Goal: Check status: Check status

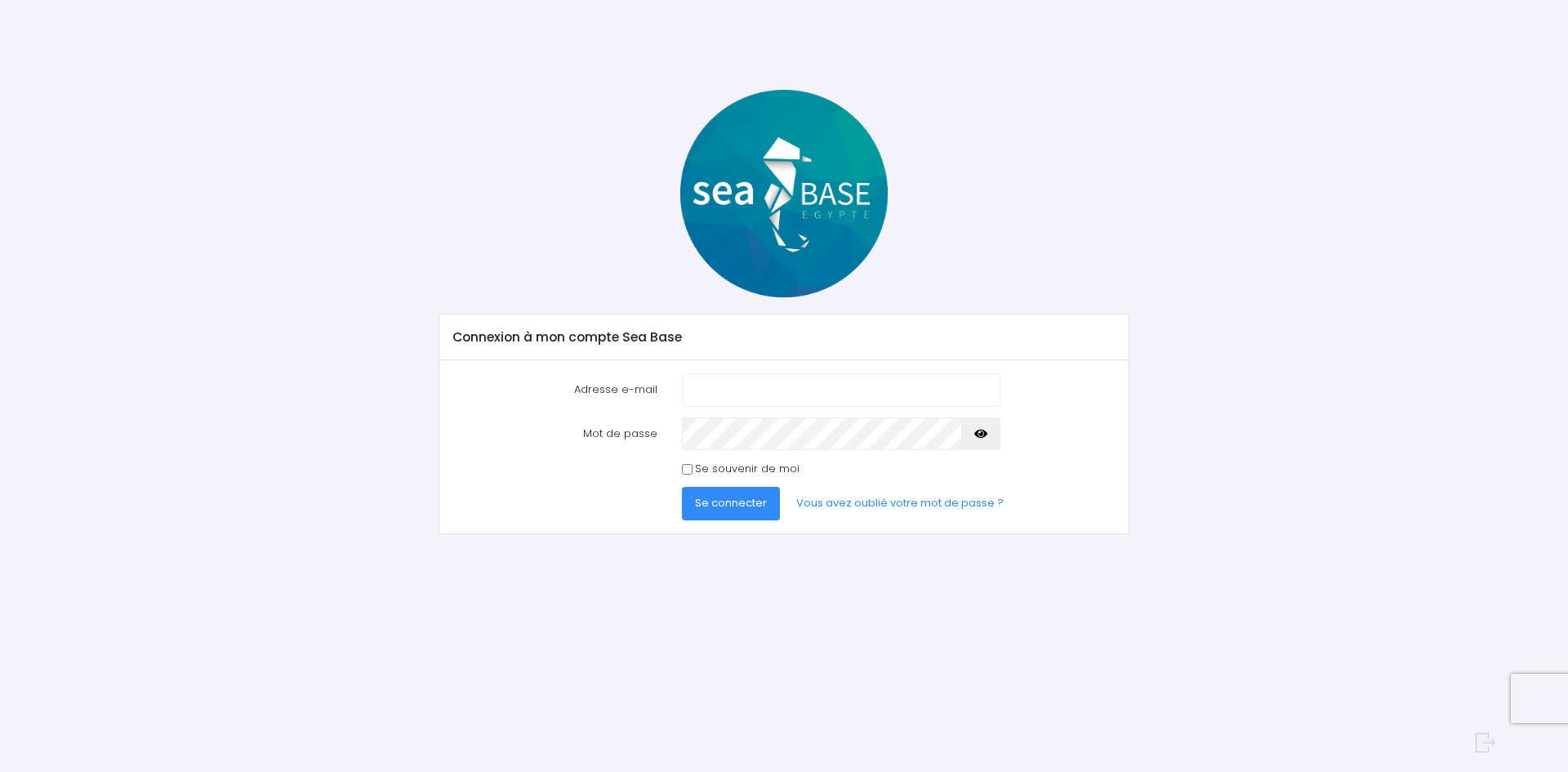
type input "bacuezbenoit@gmail.com"
click at [735, 512] on button "Se connecter" at bounding box center [731, 503] width 98 height 33
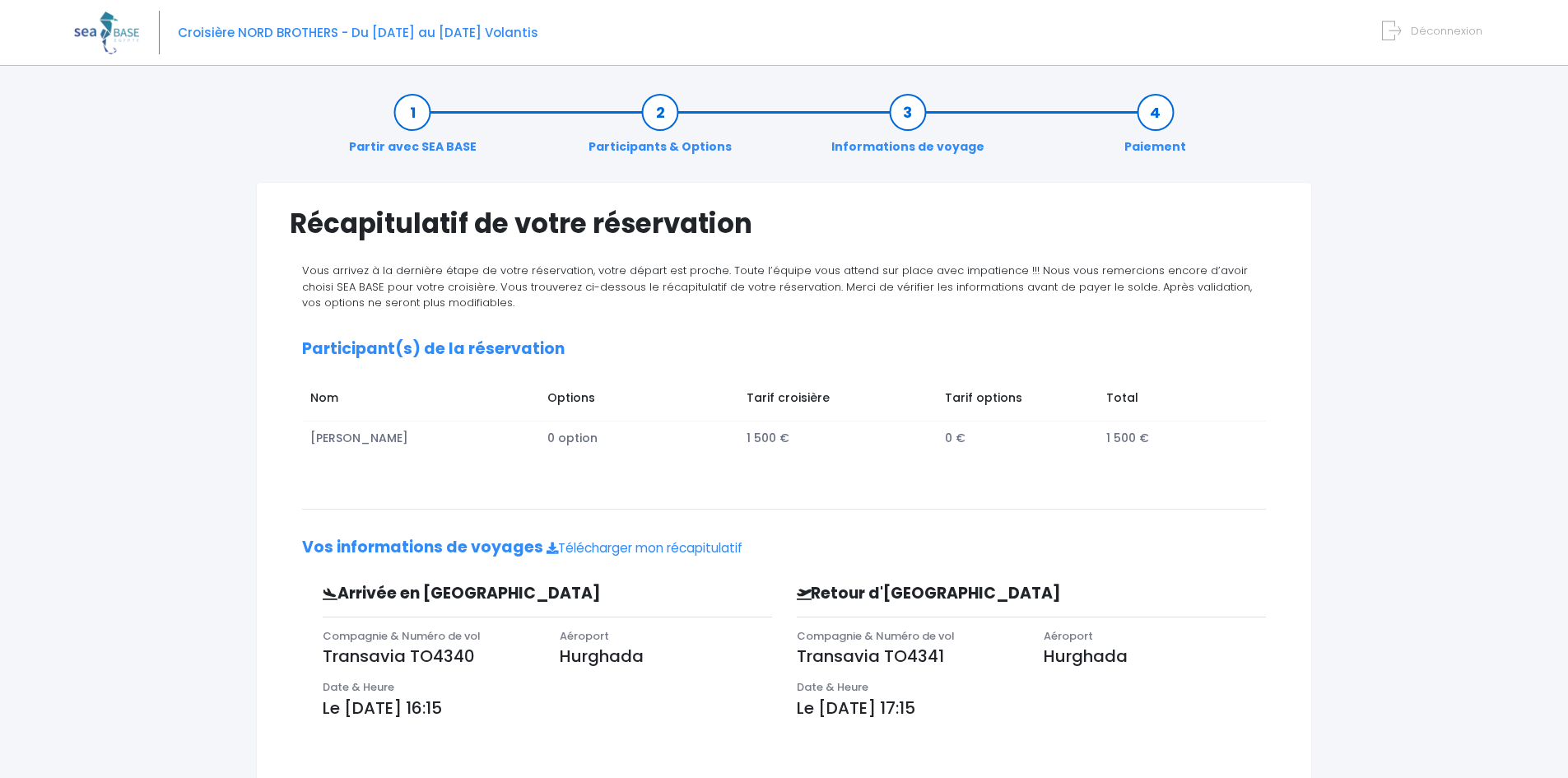
click at [662, 120] on link "Participants & Options" at bounding box center [660, 130] width 160 height 52
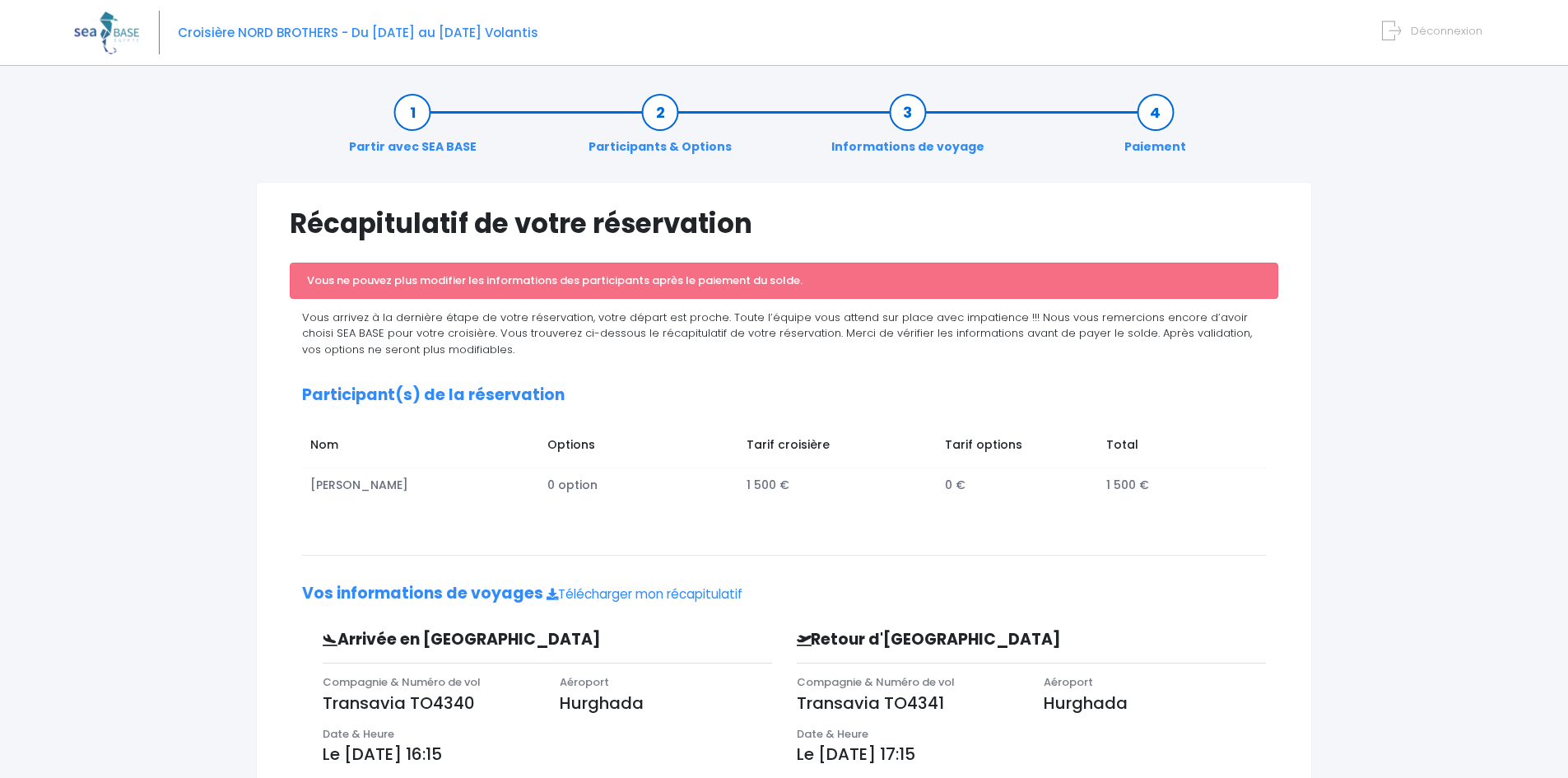
click at [444, 148] on link "Partir avec SEA BASE" at bounding box center [413, 130] width 144 height 52
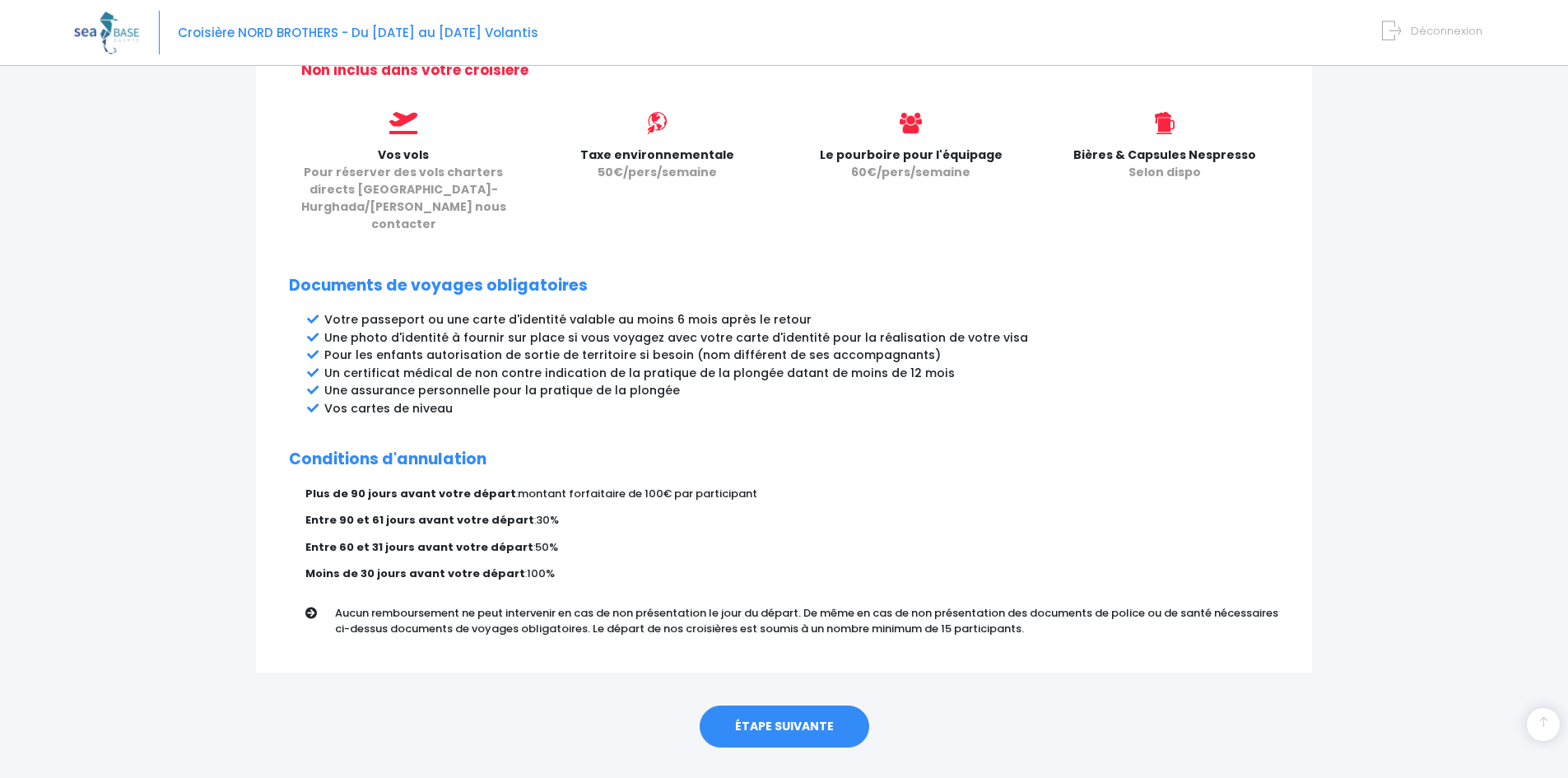
scroll to position [710, 0]
click at [836, 704] on link "ÉTAPE SUIVANTE" at bounding box center [784, 725] width 169 height 42
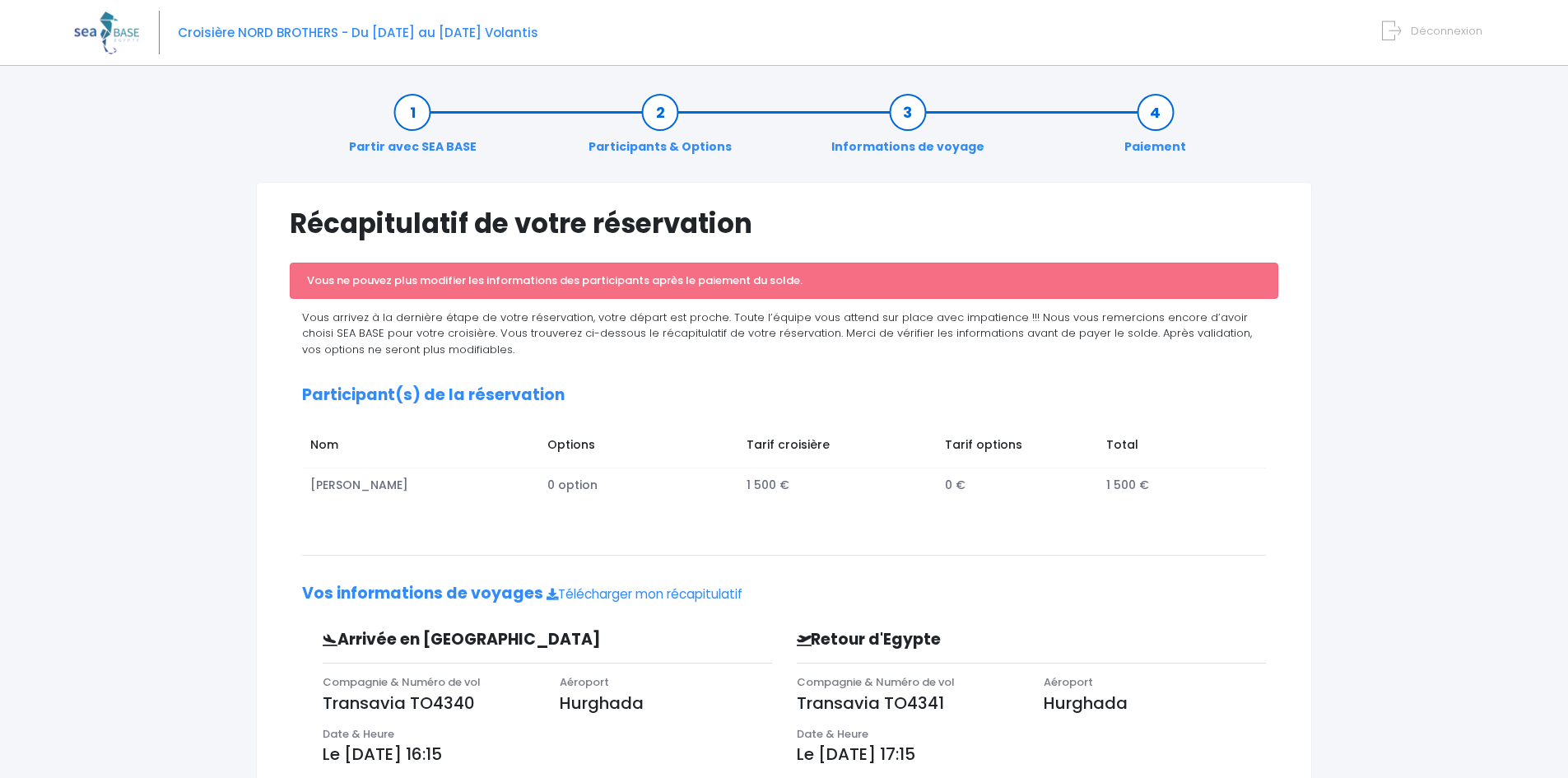
click at [908, 144] on link "Informations de voyage" at bounding box center [908, 130] width 169 height 52
click at [909, 129] on link "Informations de voyage" at bounding box center [908, 130] width 169 height 52
click at [1151, 123] on link "Paiement" at bounding box center [1155, 130] width 78 height 52
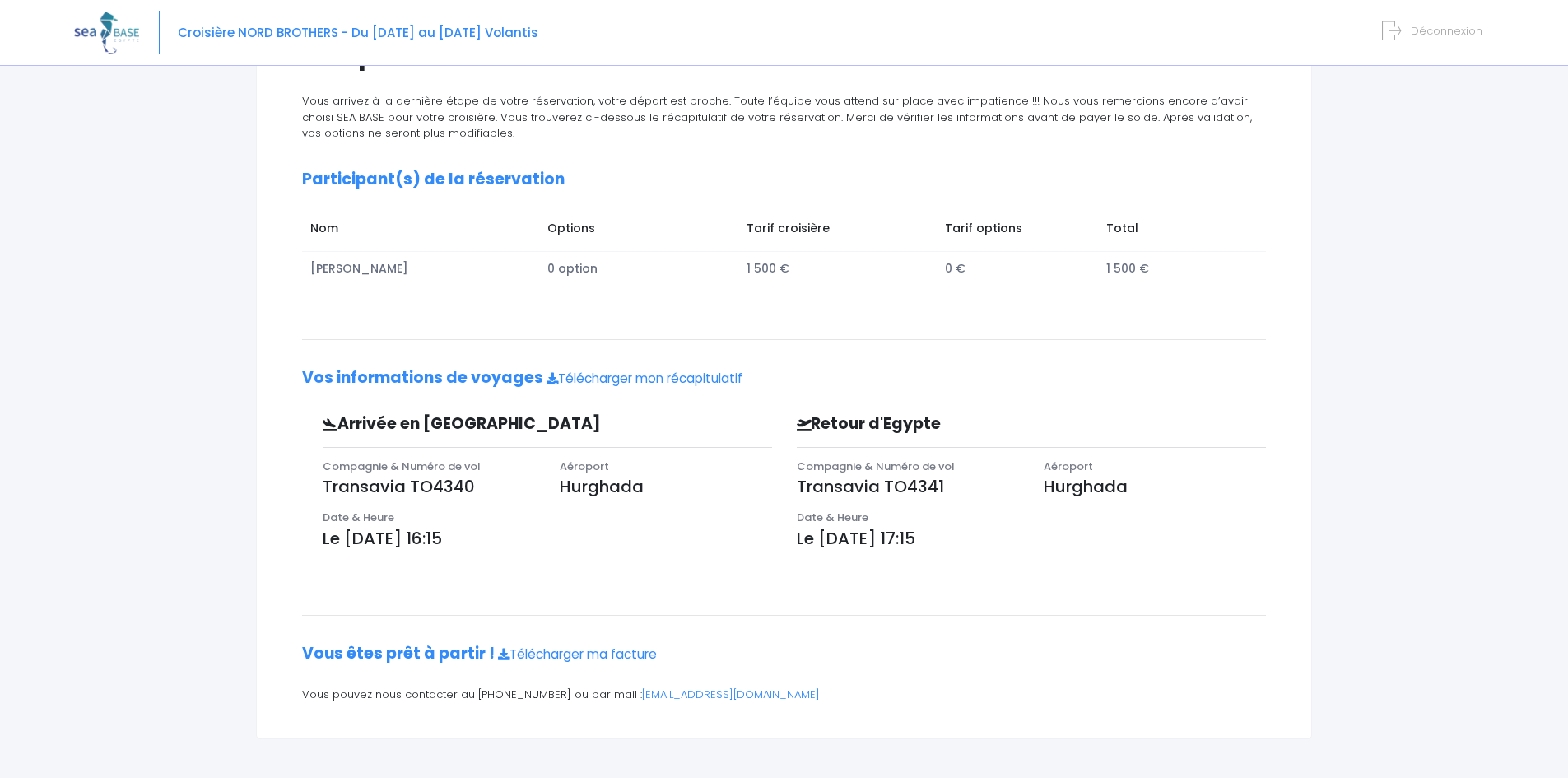
scroll to position [172, 0]
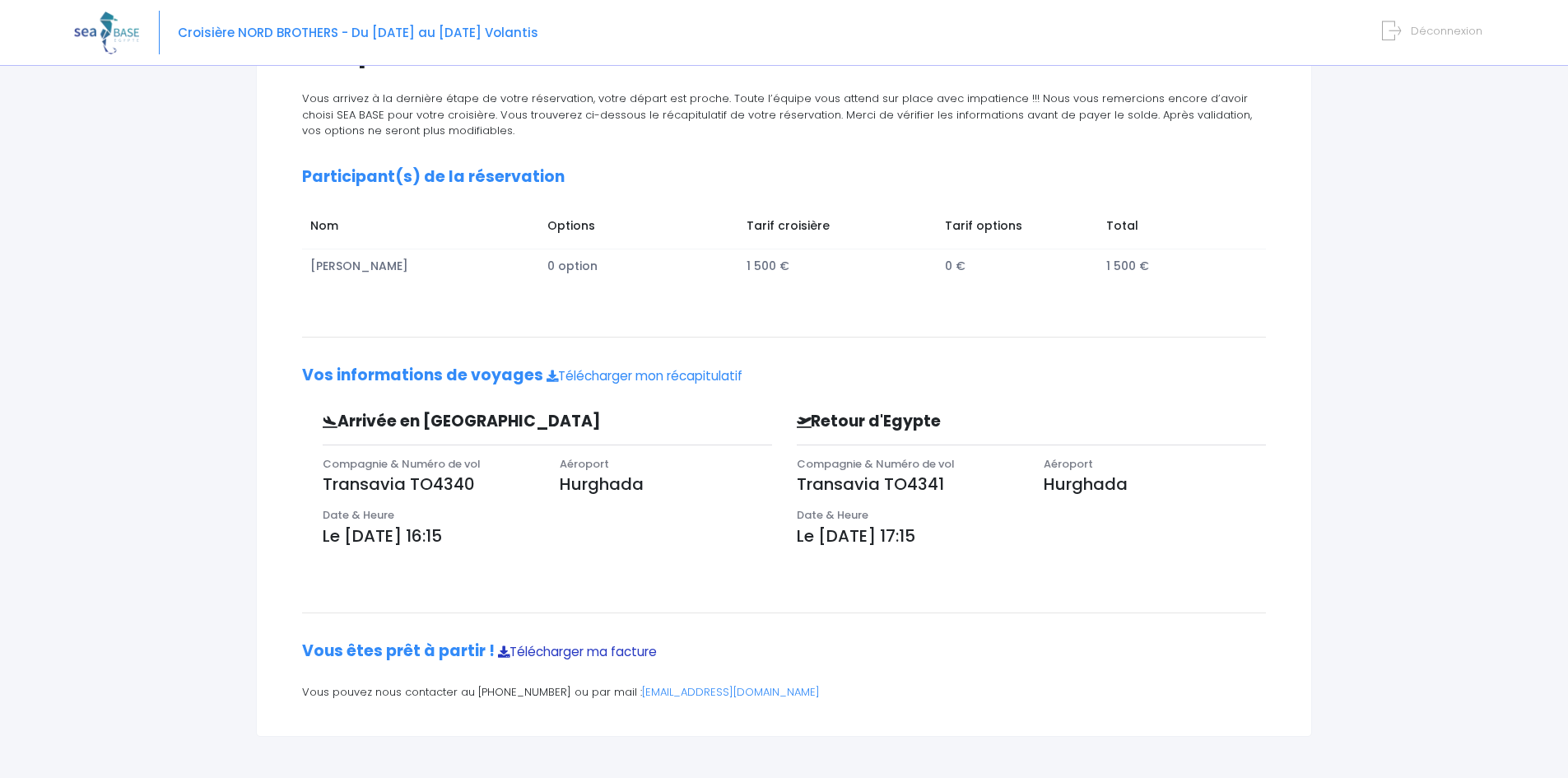
click at [594, 655] on link "Télécharger ma facture" at bounding box center [577, 651] width 159 height 17
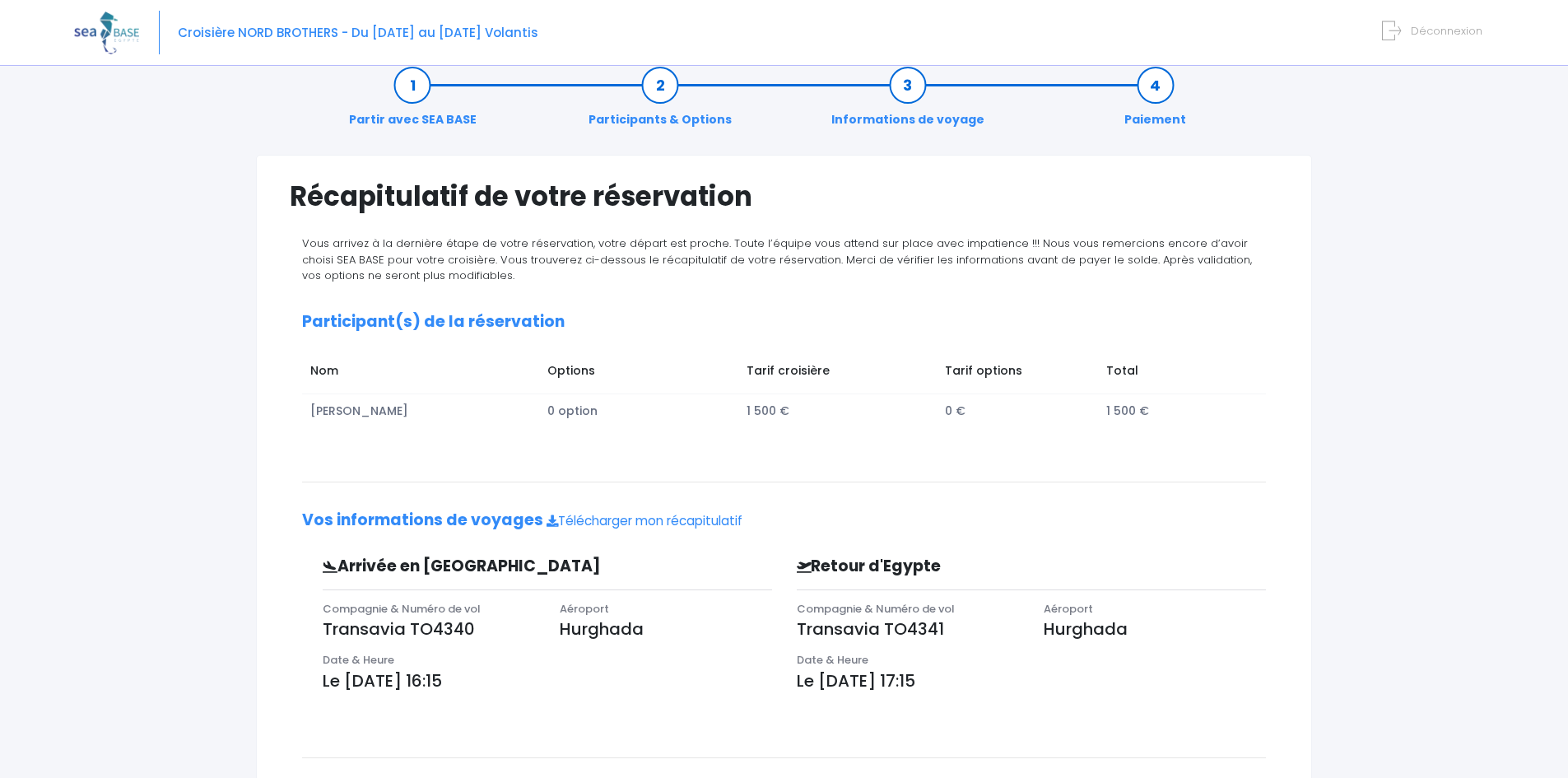
scroll to position [0, 0]
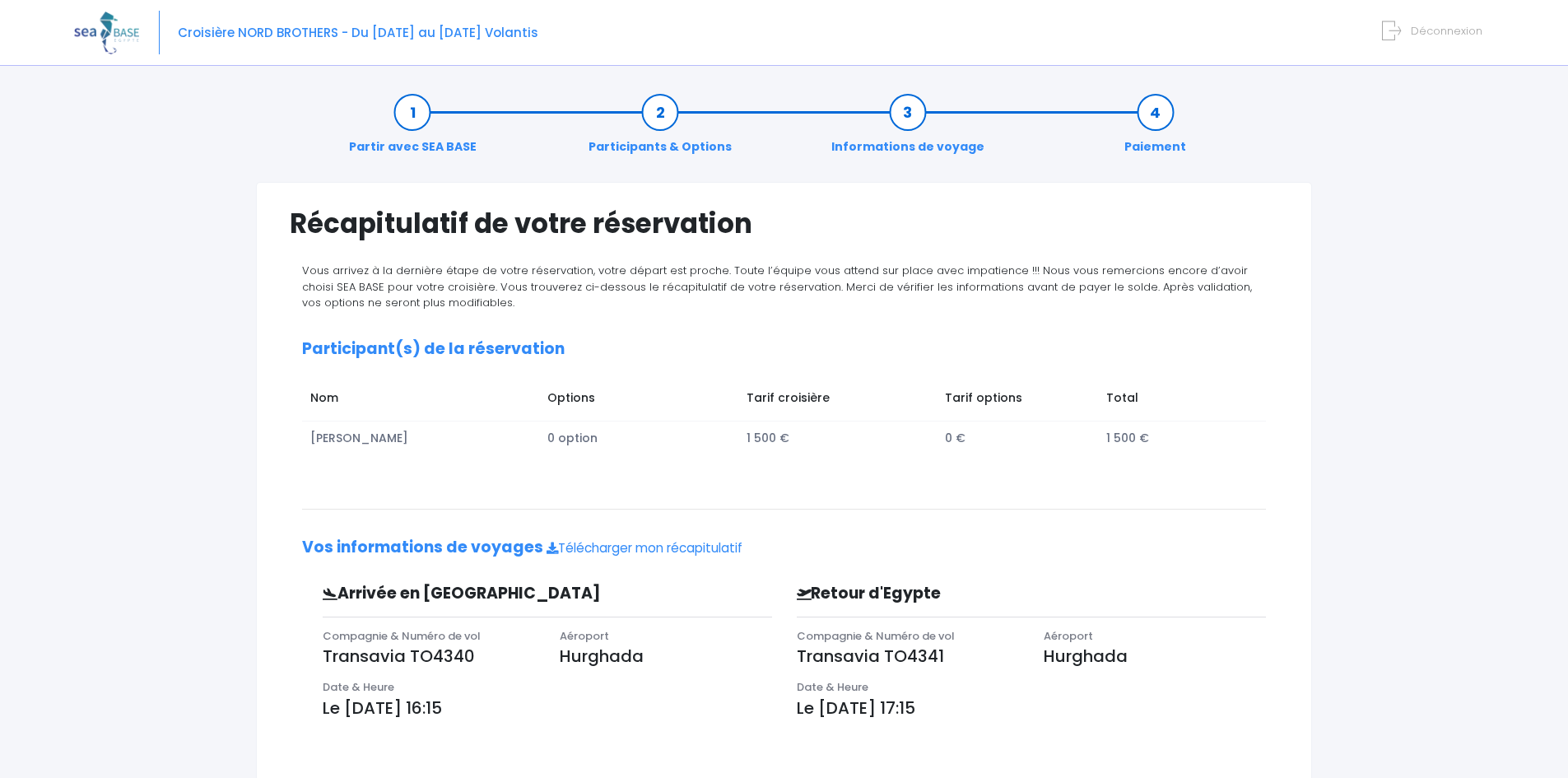
click at [939, 125] on link "Informations de voyage" at bounding box center [908, 130] width 169 height 52
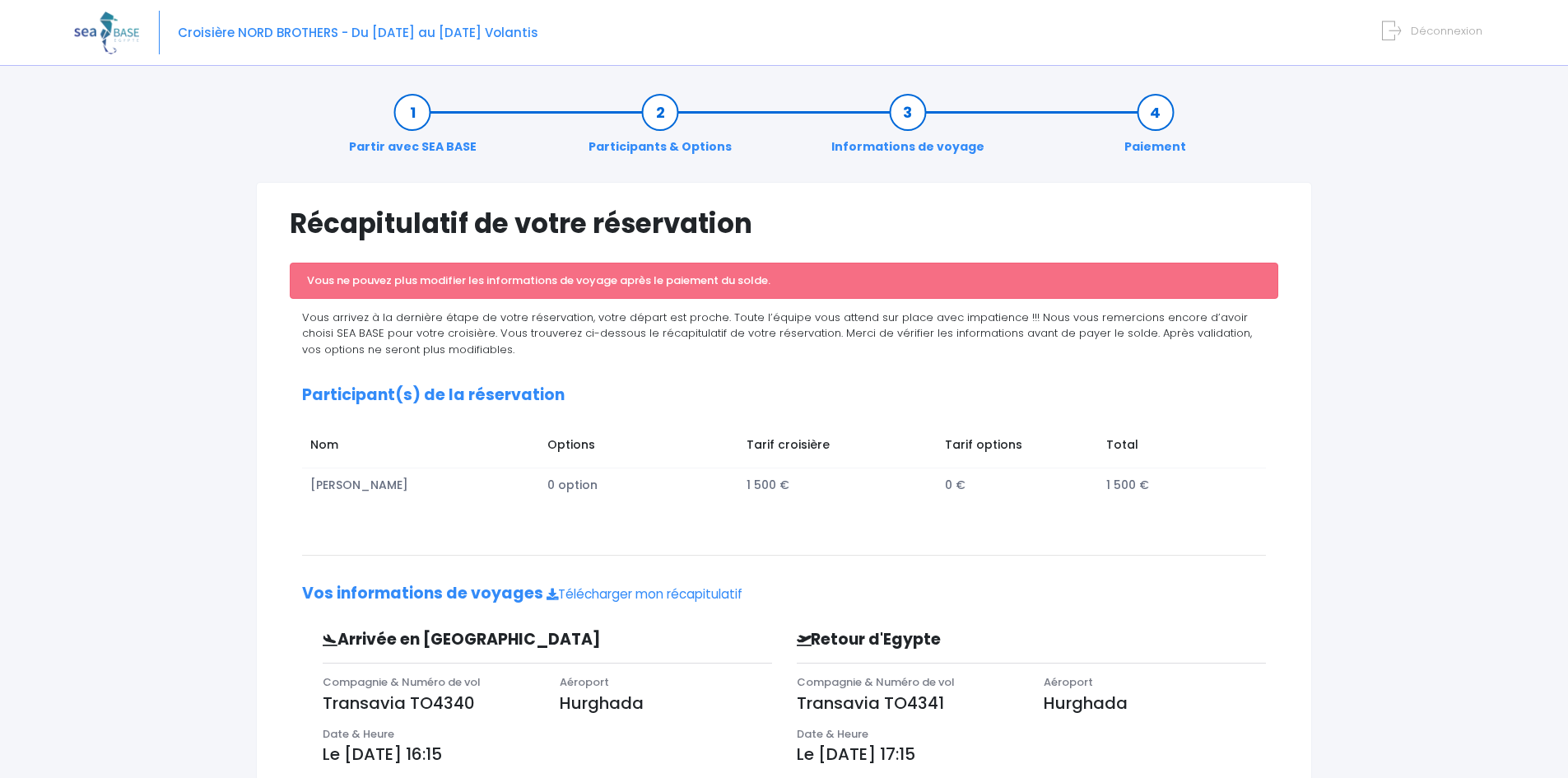
click at [393, 136] on link "Partir avec SEA BASE" at bounding box center [413, 130] width 144 height 52
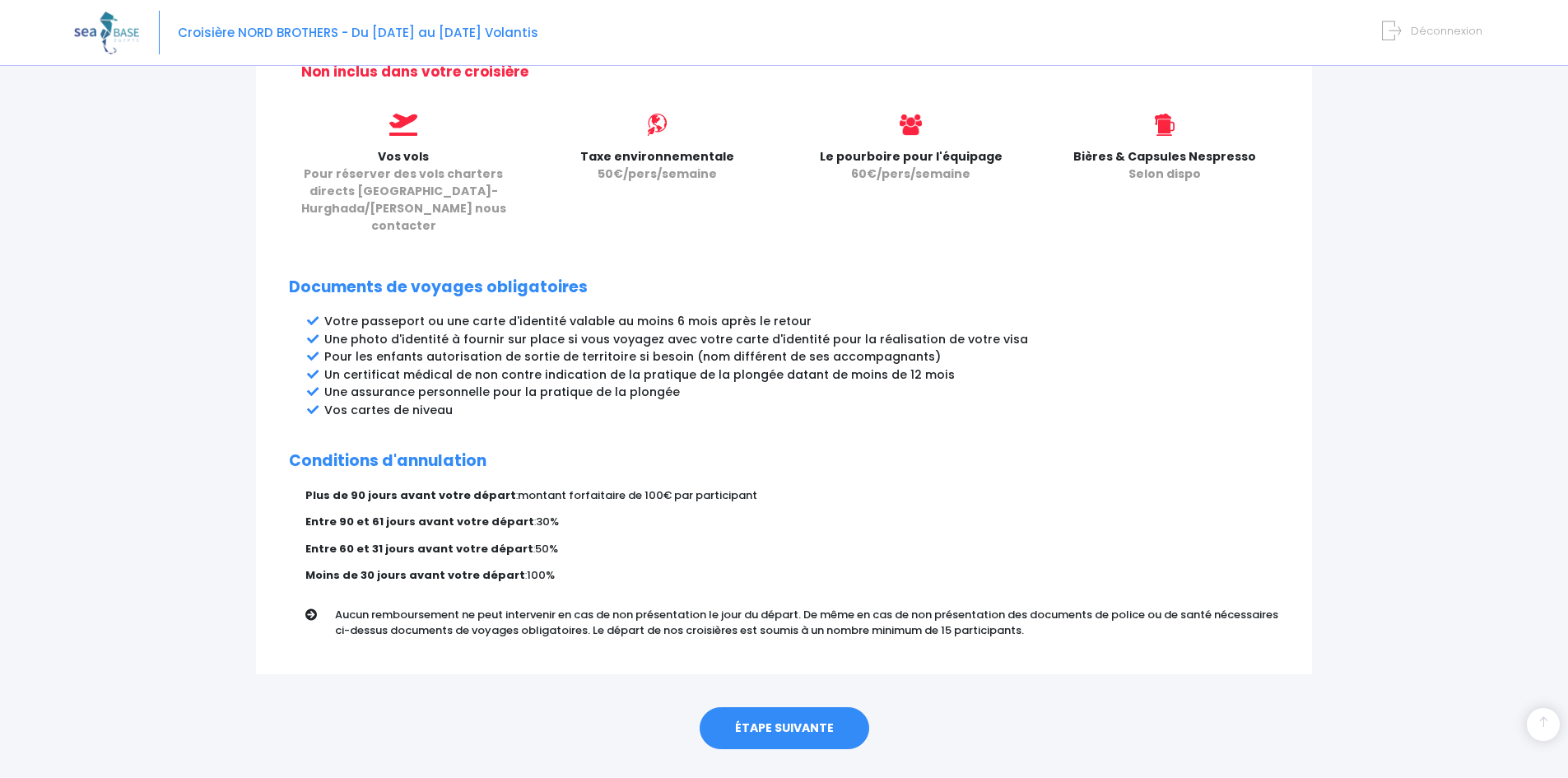
scroll to position [710, 0]
click at [774, 704] on link "ÉTAPE SUIVANTE" at bounding box center [784, 725] width 169 height 42
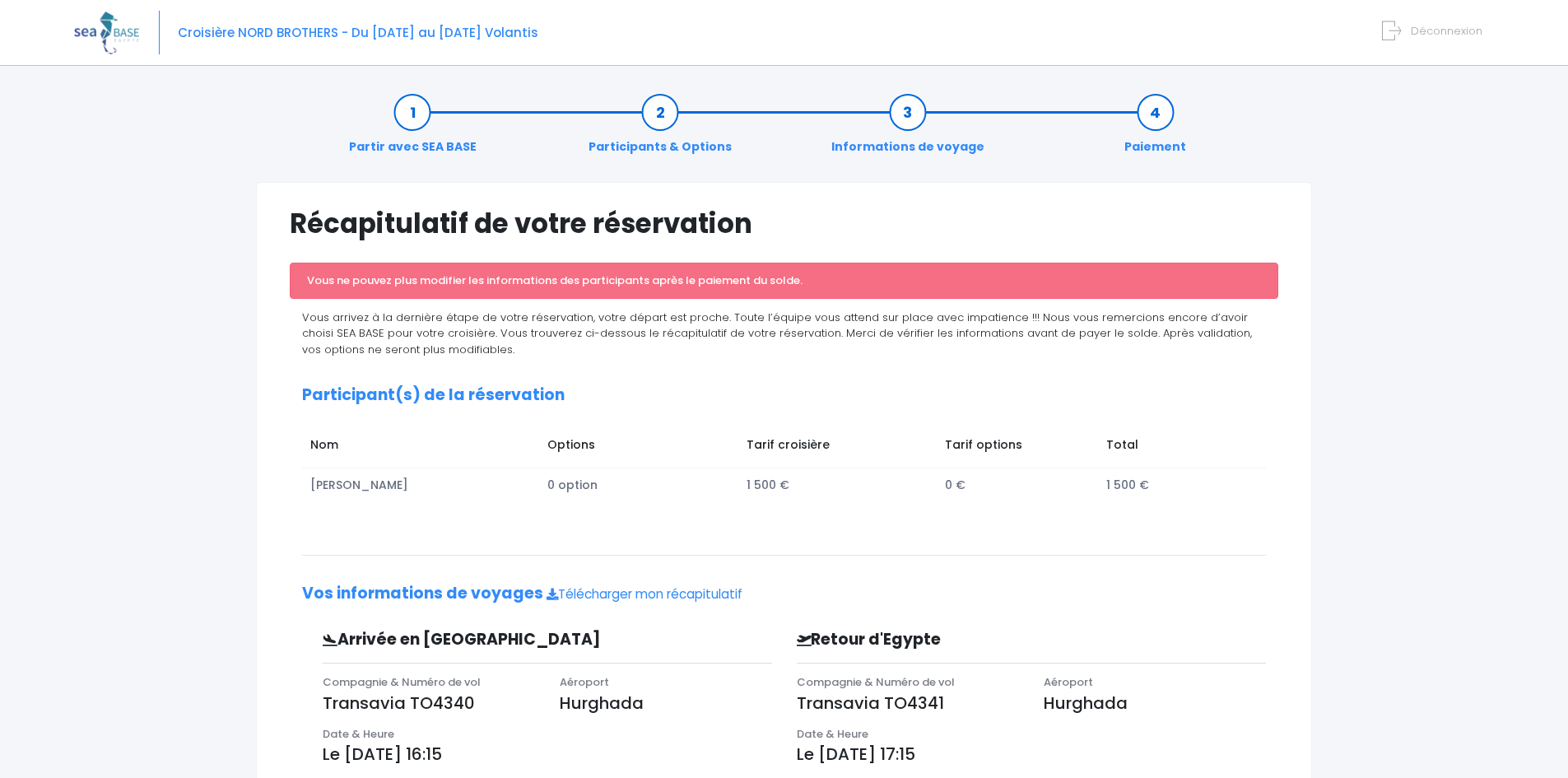
click at [1447, 36] on span "Déconnexion" at bounding box center [1447, 31] width 72 height 16
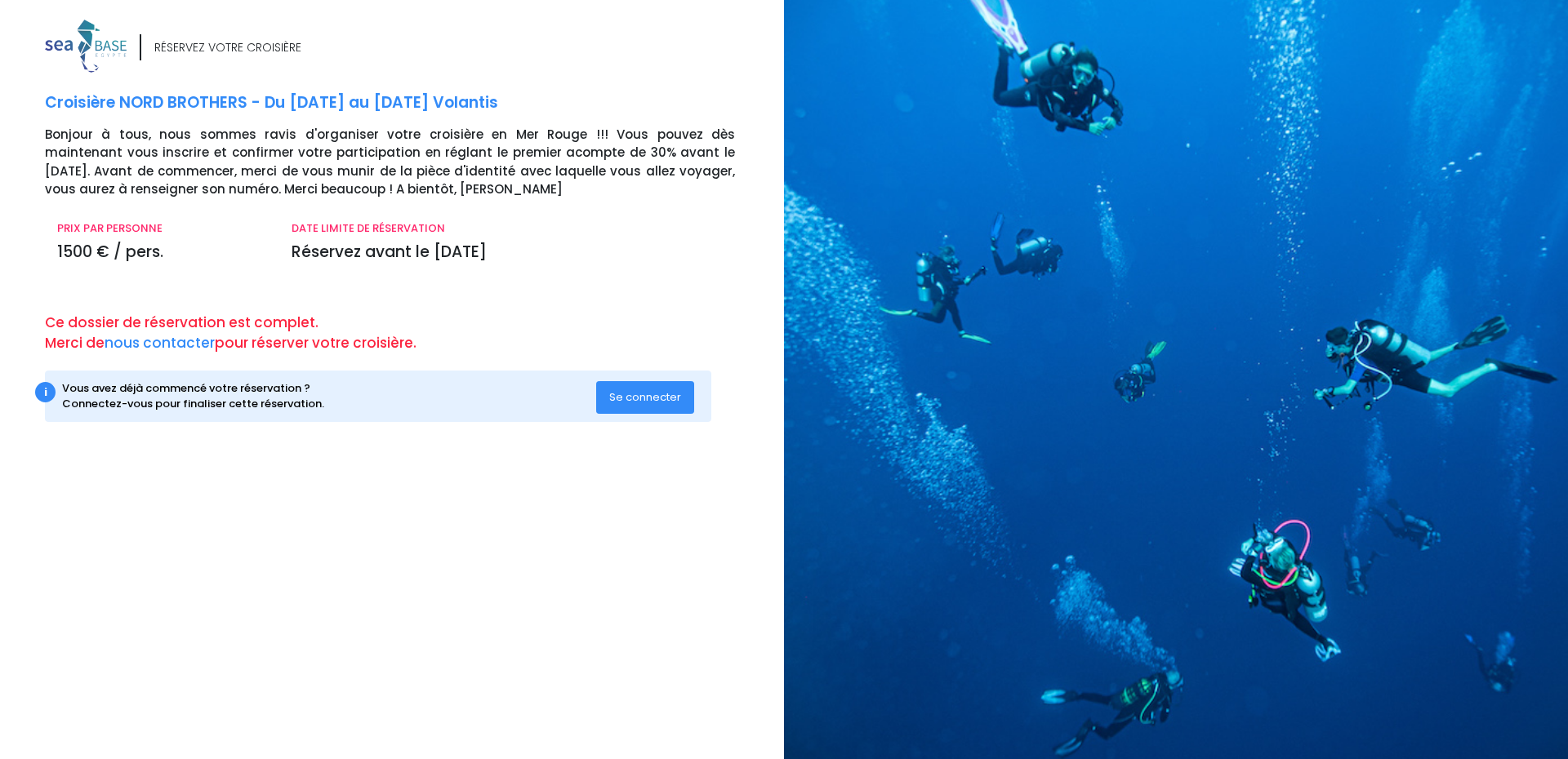
click at [651, 398] on span "Se connecter" at bounding box center [645, 398] width 71 height 15
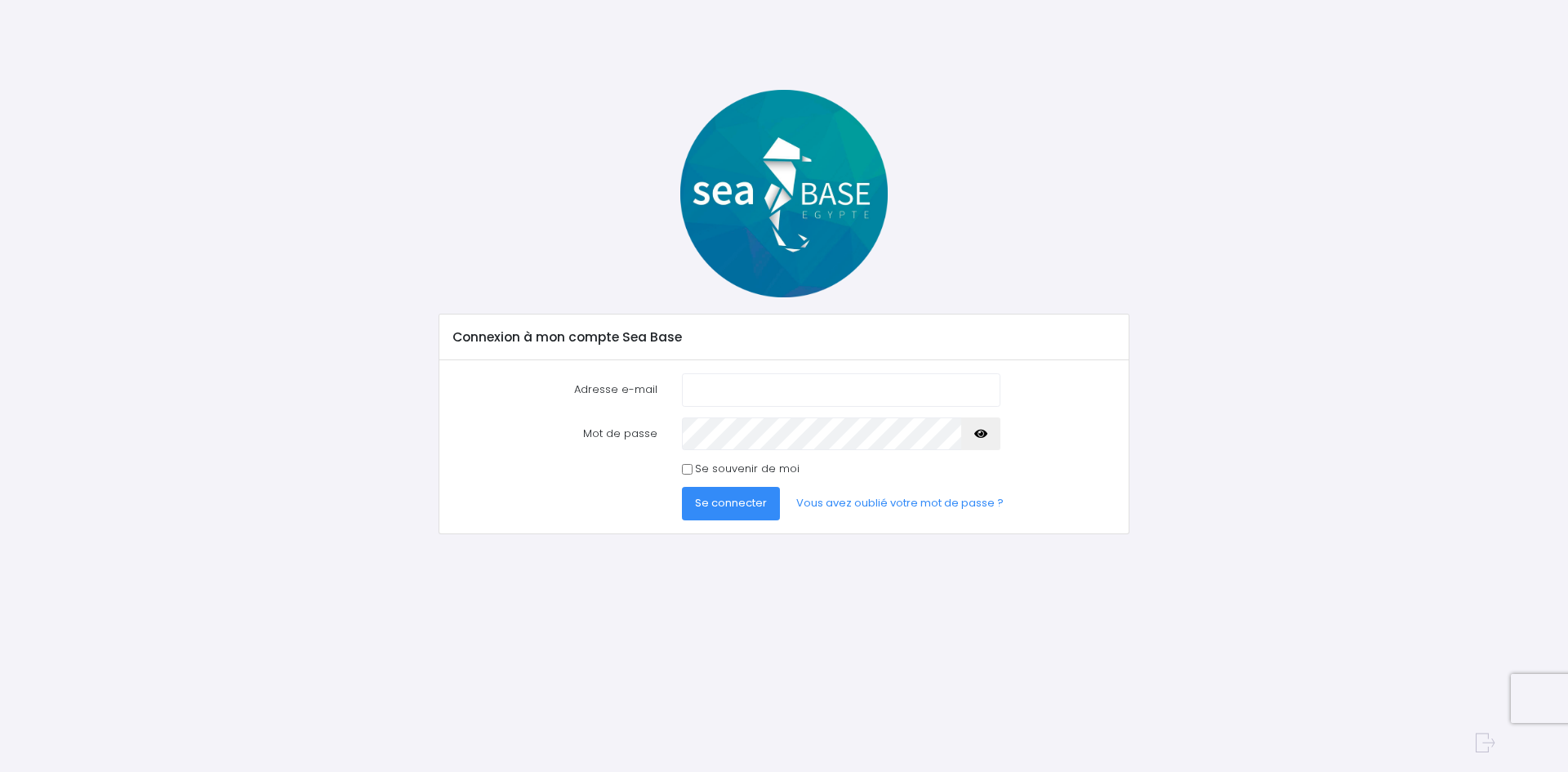
type input "[EMAIL_ADDRESS][DOMAIN_NAME]"
click at [740, 499] on span "Se connecter" at bounding box center [730, 503] width 71 height 15
